Goal: Information Seeking & Learning: Check status

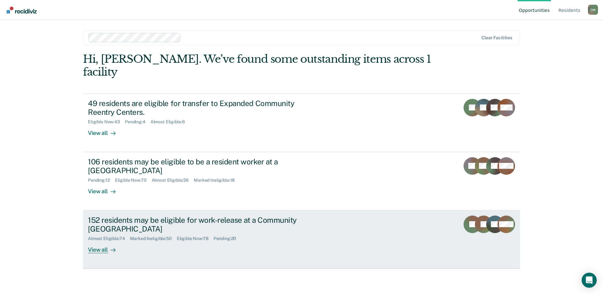
click at [286, 216] on div "152 residents may be eligible for work-release at a Community [GEOGRAPHIC_DATA]" at bounding box center [198, 225] width 221 height 18
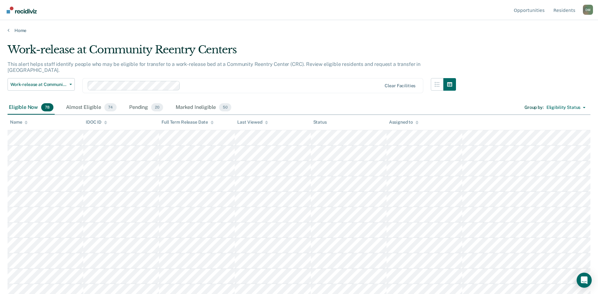
click at [266, 121] on icon at bounding box center [266, 122] width 3 height 2
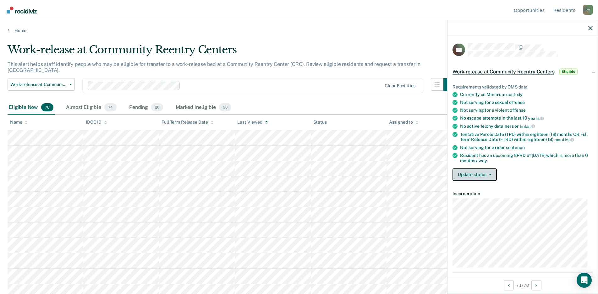
click at [476, 175] on button "Update status" at bounding box center [474, 174] width 44 height 13
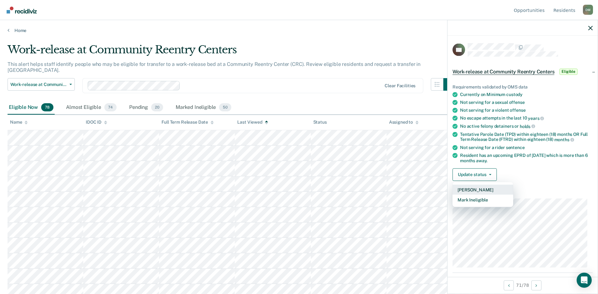
click at [470, 189] on button "[PERSON_NAME]" at bounding box center [482, 190] width 61 height 10
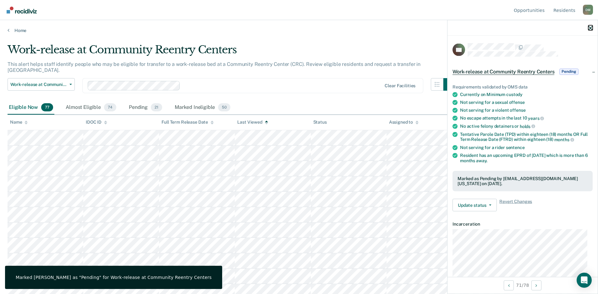
click at [589, 29] on icon "button" at bounding box center [590, 28] width 4 height 4
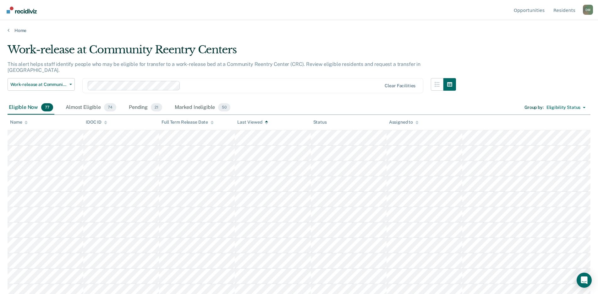
click at [265, 123] on icon at bounding box center [266, 123] width 3 height 4
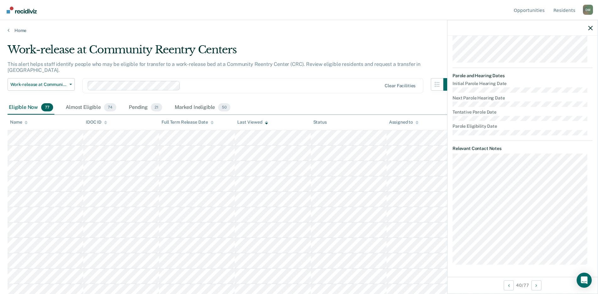
scroll to position [205, 0]
click at [591, 30] on icon "button" at bounding box center [590, 28] width 4 height 4
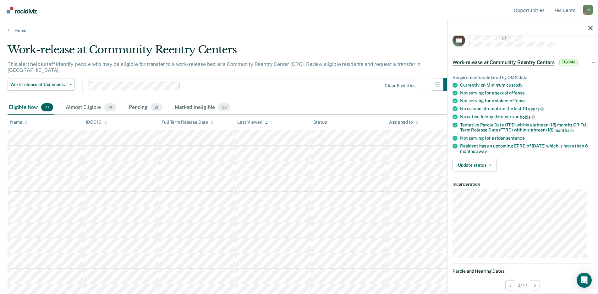
scroll to position [0, 0]
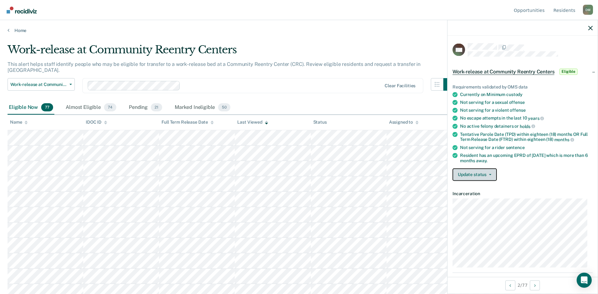
click at [474, 178] on button "Update status" at bounding box center [474, 174] width 44 height 13
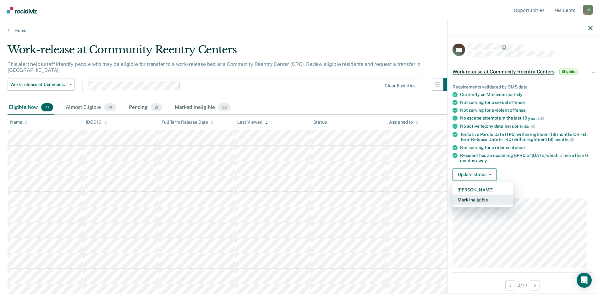
click at [471, 199] on button "Mark Ineligible" at bounding box center [482, 200] width 61 height 10
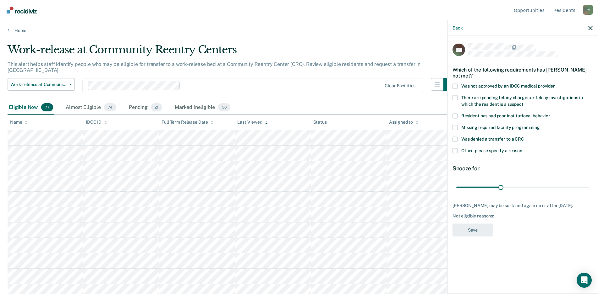
click at [454, 140] on span at bounding box center [454, 139] width 5 height 5
click at [524, 137] on input "Was denied a transfer to a CRC" at bounding box center [524, 137] width 0 height 0
drag, startPoint x: 501, startPoint y: 187, endPoint x: 345, endPoint y: 187, distance: 156.1
type input "1"
click at [456, 187] on input "range" at bounding box center [522, 187] width 133 height 11
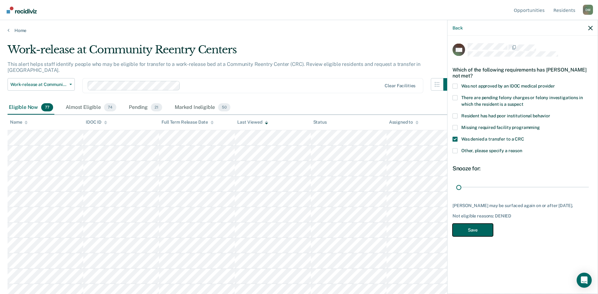
click at [467, 230] on button "Save" at bounding box center [472, 230] width 41 height 13
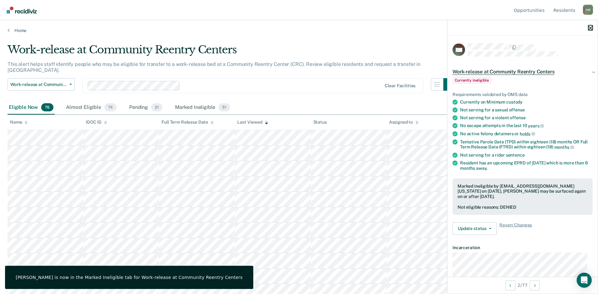
click at [591, 29] on icon "button" at bounding box center [590, 28] width 4 height 4
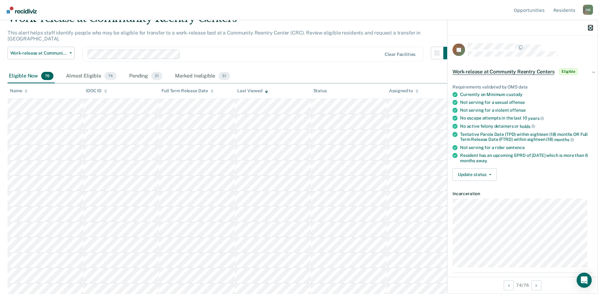
click at [590, 30] on icon "button" at bounding box center [590, 28] width 4 height 4
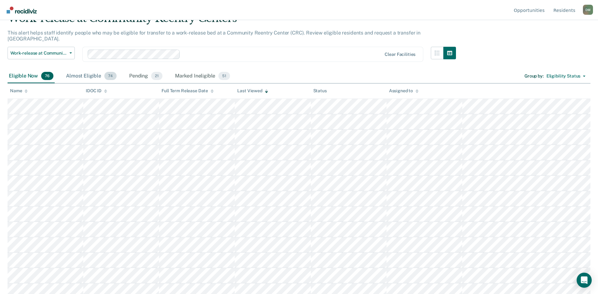
click at [67, 73] on div "Almost Eligible 74" at bounding box center [91, 76] width 53 height 14
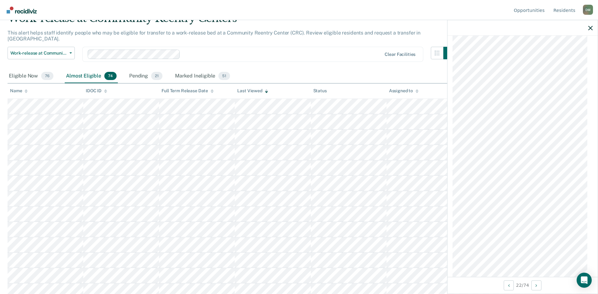
scroll to position [793, 0]
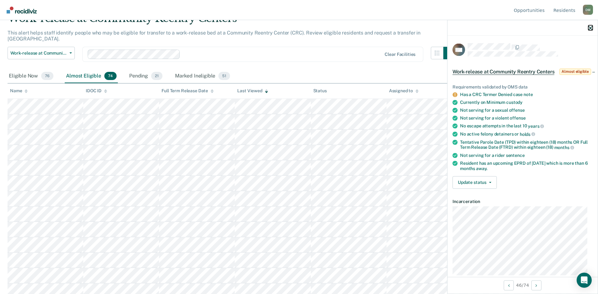
click at [589, 30] on icon "button" at bounding box center [590, 28] width 4 height 4
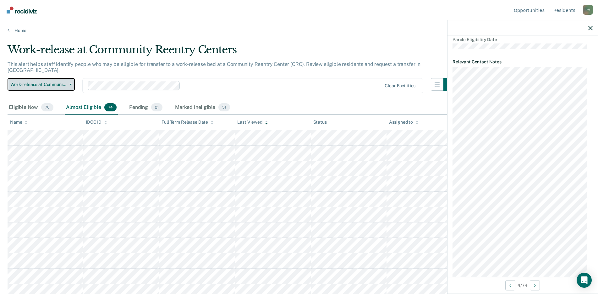
click at [64, 82] on span "Work-release at Community Reentry Centers" at bounding box center [38, 84] width 57 height 5
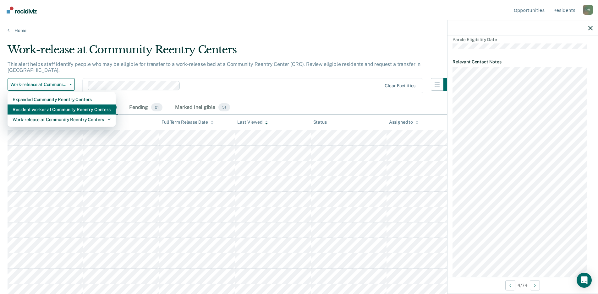
click at [42, 105] on div "Resident worker at Community Reentry Centers" at bounding box center [62, 110] width 98 height 10
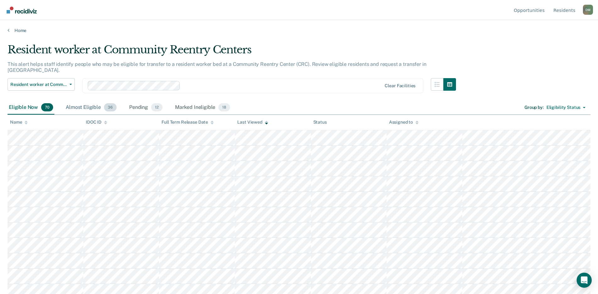
click at [87, 101] on div "Almost Eligible 36" at bounding box center [90, 108] width 53 height 14
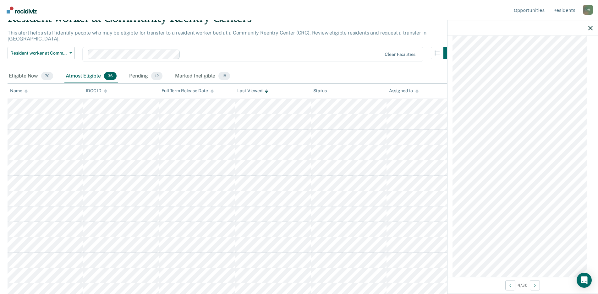
scroll to position [391, 0]
